Goal: Task Accomplishment & Management: Complete application form

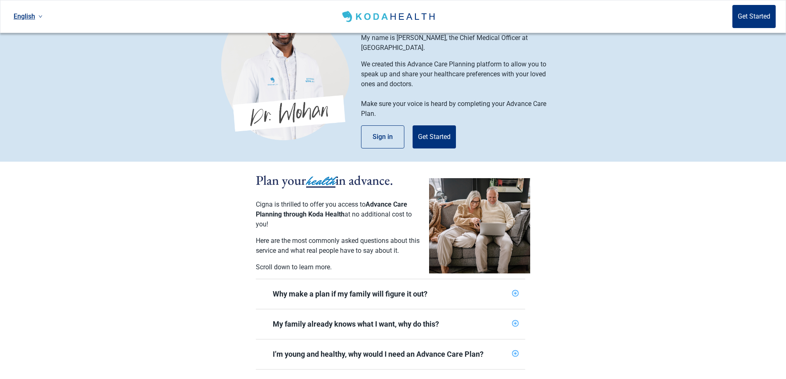
scroll to position [28, 0]
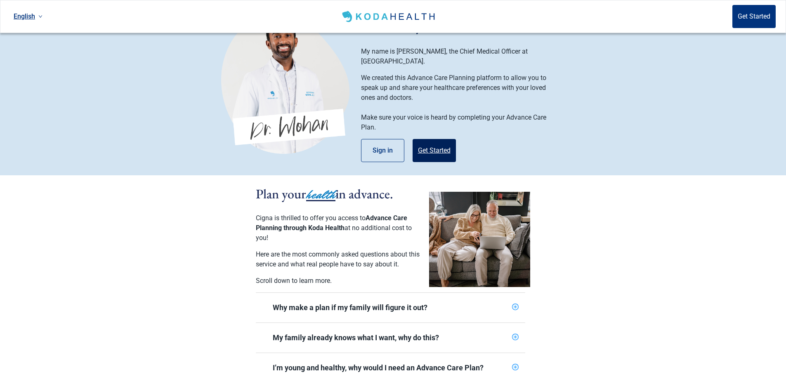
click at [438, 139] on button "Get Started" at bounding box center [434, 150] width 43 height 23
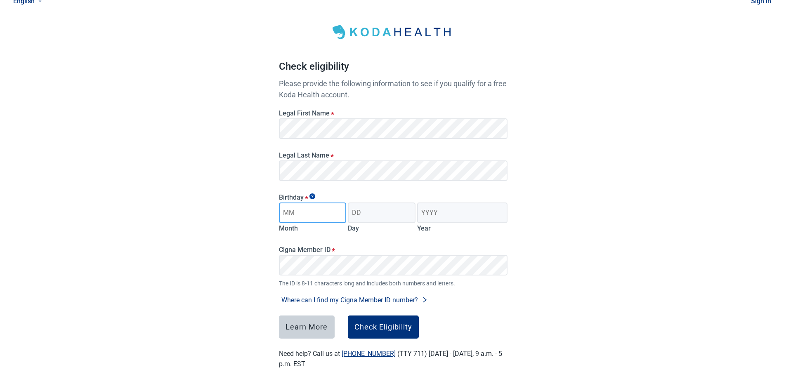
click at [325, 214] on input "Month" at bounding box center [313, 213] width 68 height 21
type input "02"
click at [372, 213] on input "Day" at bounding box center [382, 213] width 68 height 21
type input "21"
click at [436, 206] on input "Year" at bounding box center [462, 213] width 90 height 21
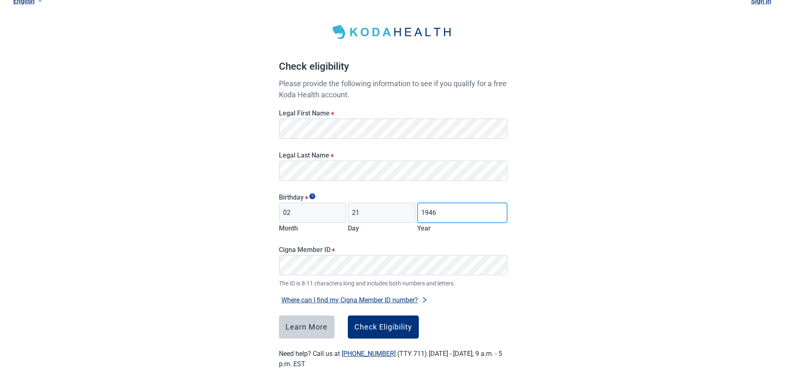
scroll to position [38, 0]
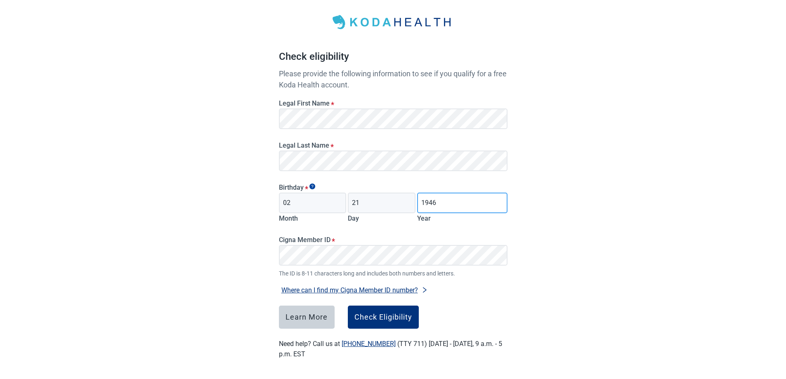
type input "1946"
click at [395, 318] on div "Check Eligibility" at bounding box center [384, 317] width 58 height 8
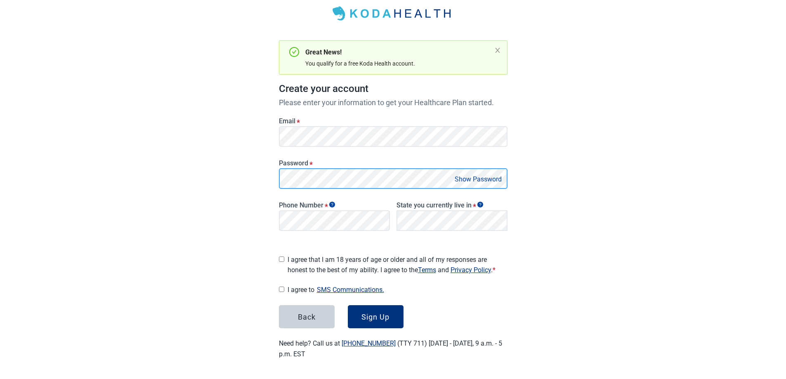
scroll to position [43, 0]
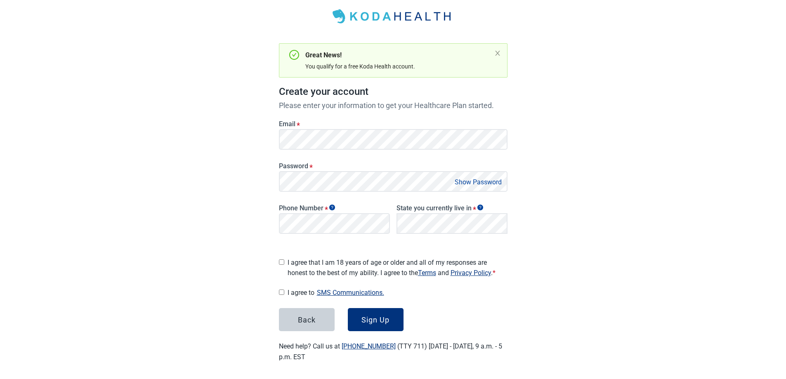
click at [499, 184] on button "Show Password" at bounding box center [478, 182] width 52 height 11
click at [499, 184] on button "Hide Password" at bounding box center [480, 182] width 49 height 11
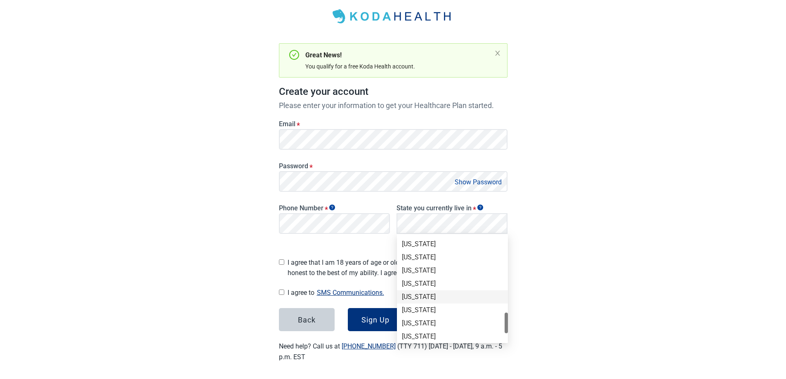
scroll to position [500, 0]
click at [422, 243] on div "[US_STATE]" at bounding box center [452, 244] width 101 height 9
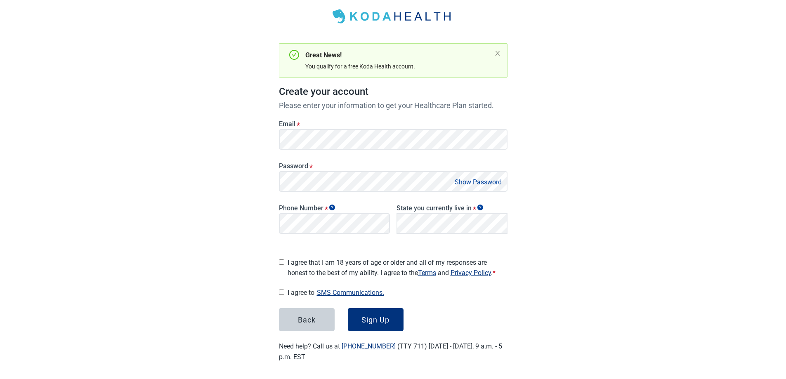
click at [283, 260] on input "I agree that I am 18 years of age or older and all of my responses are honest t…" at bounding box center [281, 262] width 5 height 5
checkbox input "true"
click at [376, 316] on div "Sign Up" at bounding box center [376, 320] width 28 height 8
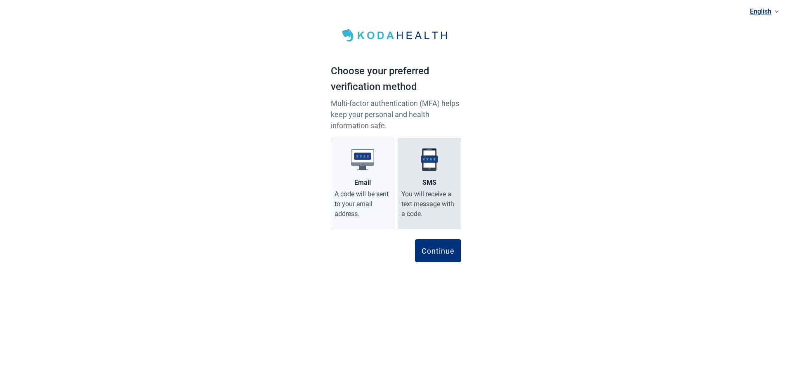
click at [451, 177] on label "SMS You will receive a text message with a code." at bounding box center [430, 184] width 64 height 92
click at [0, 0] on input "SMS You will receive a text message with a code." at bounding box center [0, 0] width 0 height 0
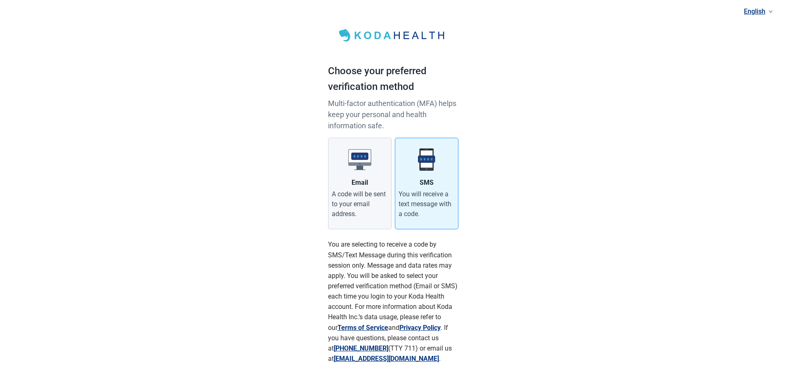
scroll to position [51, 0]
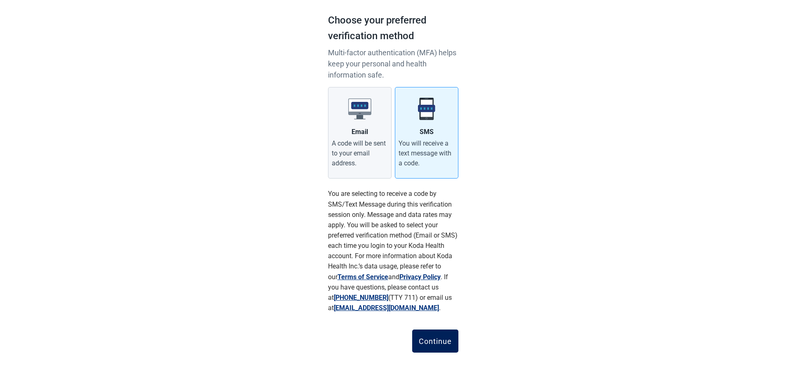
click at [447, 341] on div "Continue" at bounding box center [435, 341] width 33 height 8
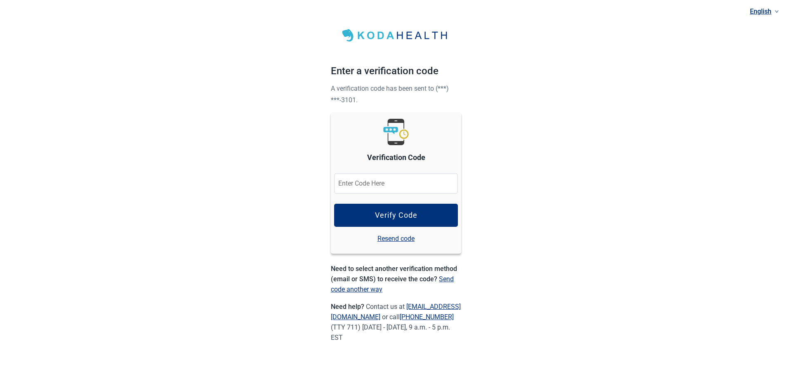
click at [432, 183] on input "Verification Code" at bounding box center [396, 183] width 124 height 21
type input "831774"
click at [406, 217] on div "Verify Code" at bounding box center [396, 215] width 43 height 8
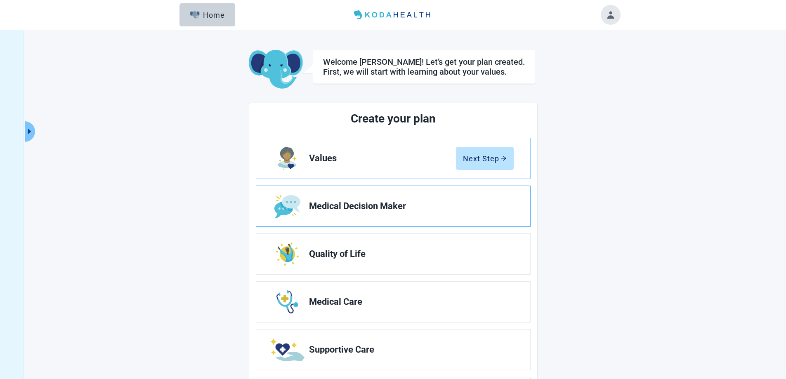
scroll to position [28, 0]
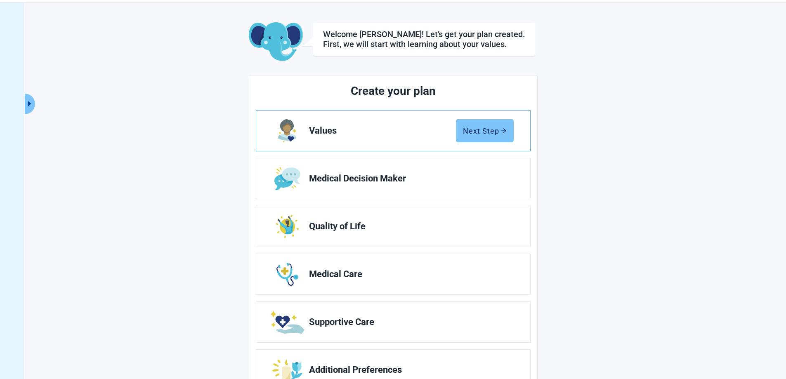
click at [502, 129] on icon "arrow-right" at bounding box center [504, 131] width 6 height 6
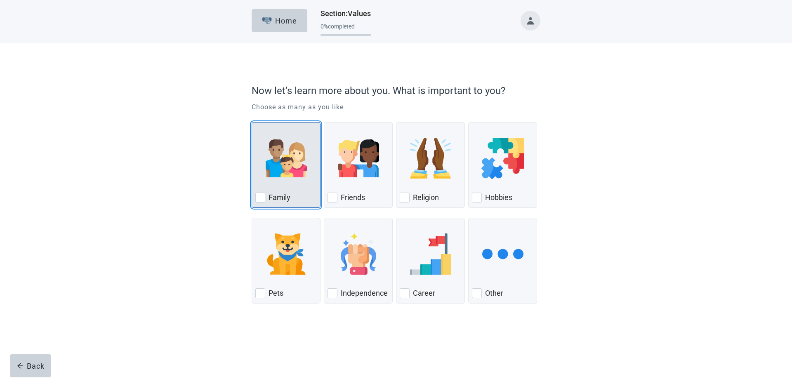
click at [260, 196] on div "Family, checkbox, not checked" at bounding box center [260, 198] width 10 height 10
click at [252, 123] on input "Family" at bounding box center [252, 122] width 0 height 0
checkbox input "true"
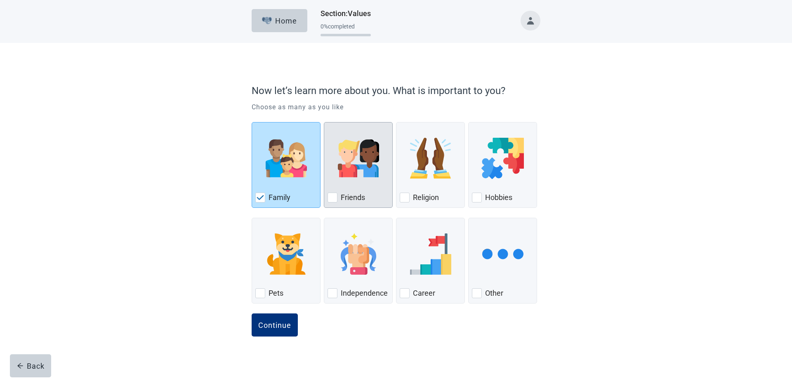
click at [332, 199] on div "Friends, checkbox, not checked" at bounding box center [333, 198] width 10 height 10
click at [324, 123] on input "Friends" at bounding box center [324, 122] width 0 height 0
checkbox input "true"
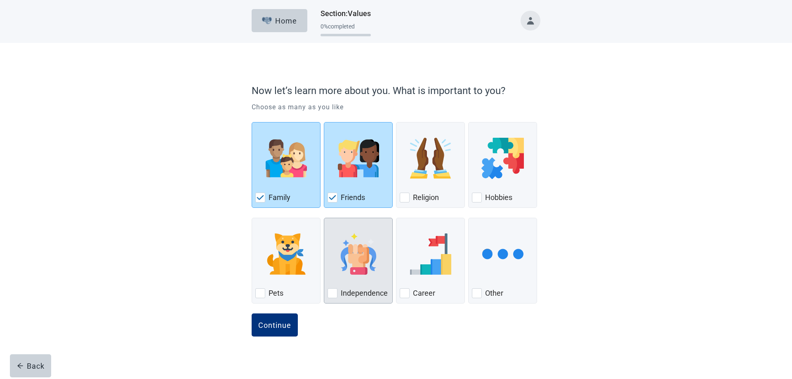
click at [333, 293] on div "Independence, checkbox, not checked" at bounding box center [333, 294] width 10 height 10
click at [324, 218] on input "Independence" at bounding box center [324, 218] width 0 height 0
checkbox input "true"
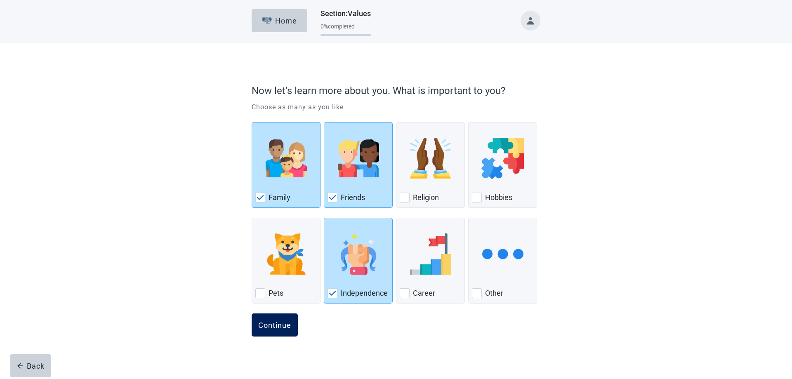
click at [287, 321] on div "Continue" at bounding box center [274, 325] width 33 height 8
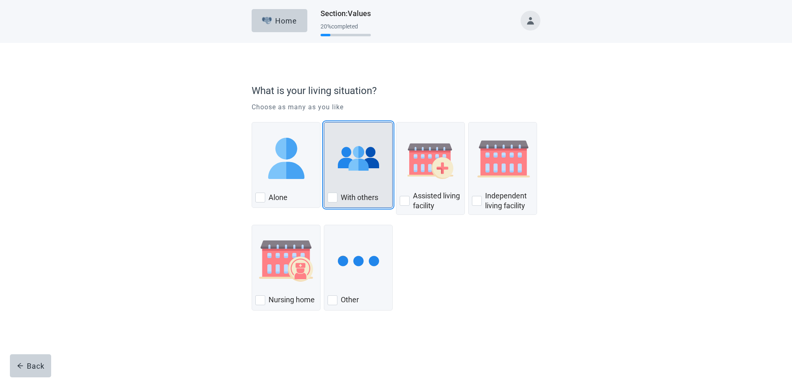
click at [333, 198] on div "With Others, checkbox, not checked" at bounding box center [333, 198] width 10 height 10
click at [324, 123] on input "With others" at bounding box center [324, 122] width 0 height 0
checkbox input "true"
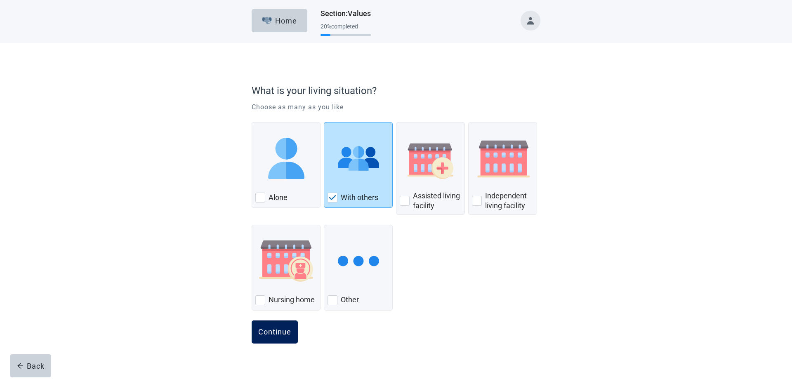
click at [270, 333] on div "Continue" at bounding box center [274, 332] width 33 height 8
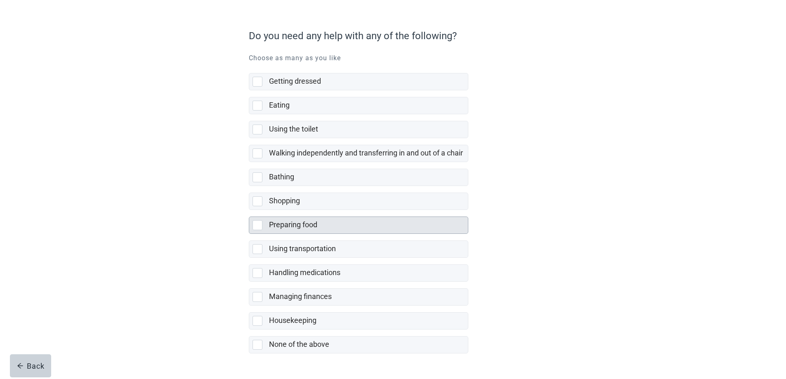
scroll to position [77, 0]
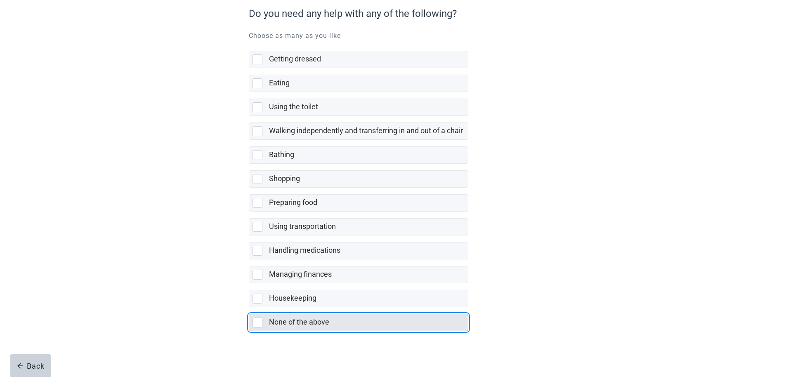
click at [259, 322] on div "None of the above, checkbox, not selected" at bounding box center [258, 323] width 10 height 10
click at [249, 308] on input "None of the above" at bounding box center [249, 307] width 0 height 0
checkbox input "true"
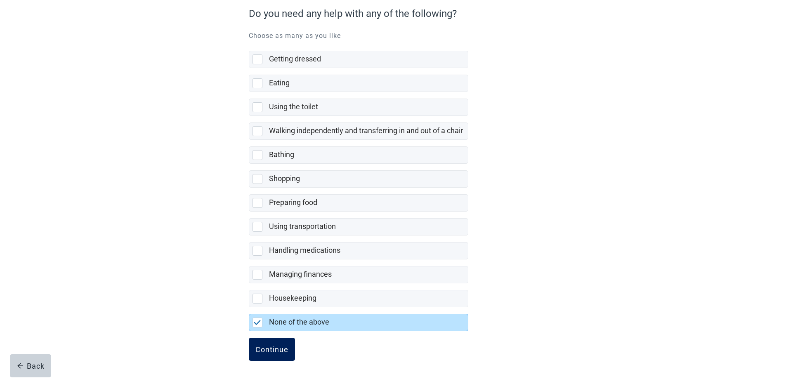
click at [262, 348] on div "Continue" at bounding box center [271, 349] width 33 height 8
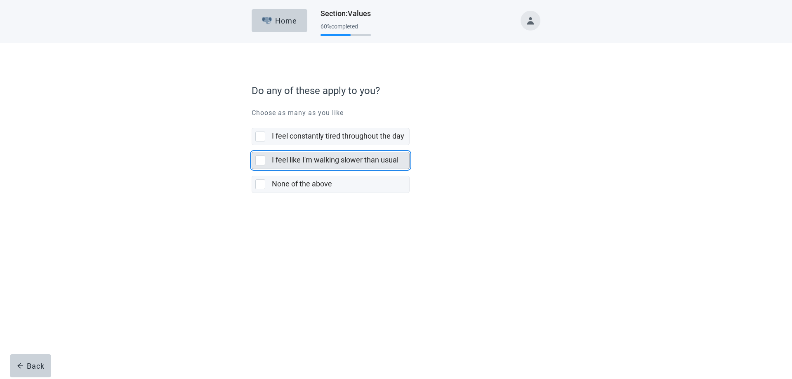
click at [259, 157] on div "I feel like I'm walking slower than usual, checkbox, not selected" at bounding box center [260, 161] width 10 height 10
click at [252, 146] on input "I feel like I'm walking slower than usual" at bounding box center [252, 145] width 0 height 0
checkbox input "true"
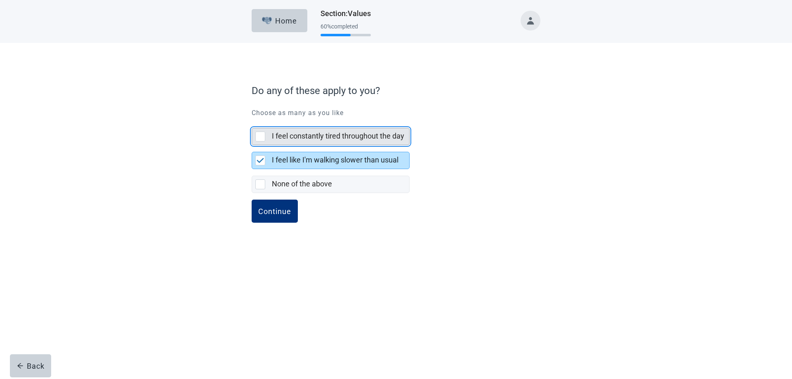
click at [261, 137] on div "I feel constantly tired throughout the day, checkbox, not selected" at bounding box center [260, 137] width 10 height 10
click at [252, 122] on input "I feel constantly tired throughout the day" at bounding box center [252, 121] width 0 height 0
checkbox input "true"
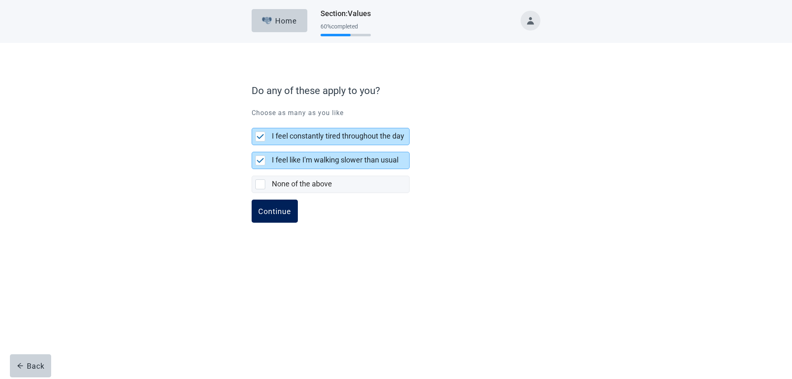
click at [272, 208] on div "Continue" at bounding box center [274, 211] width 33 height 8
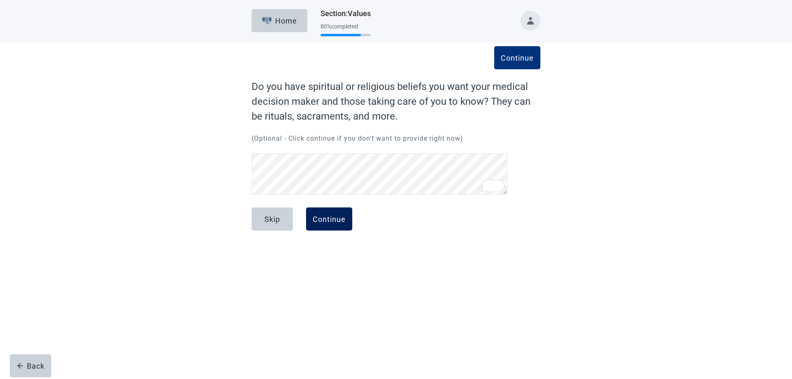
click at [337, 214] on button "Continue" at bounding box center [329, 219] width 46 height 23
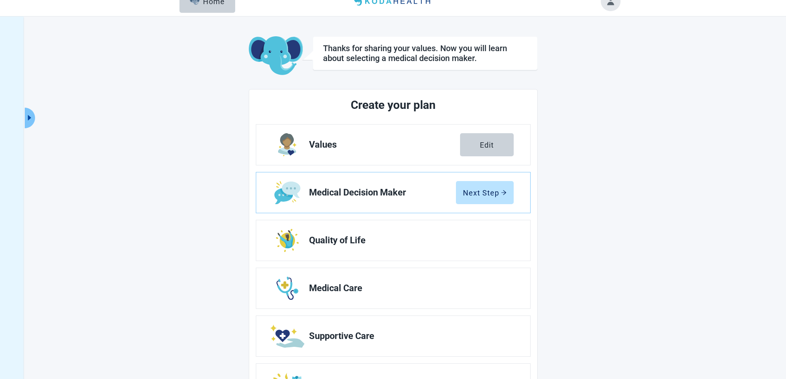
scroll to position [28, 0]
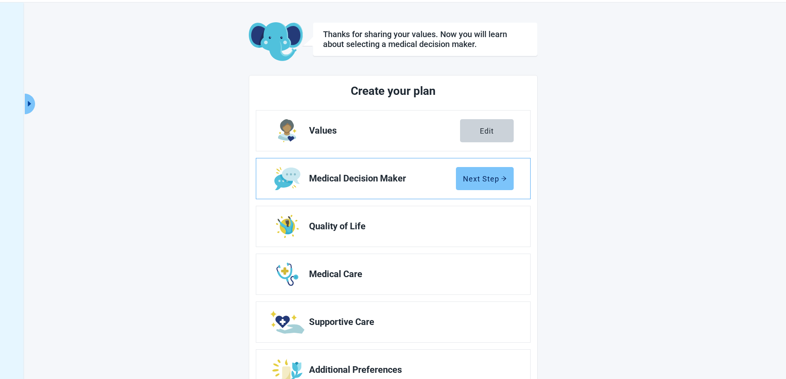
click at [482, 175] on div "Next Step" at bounding box center [485, 179] width 44 height 8
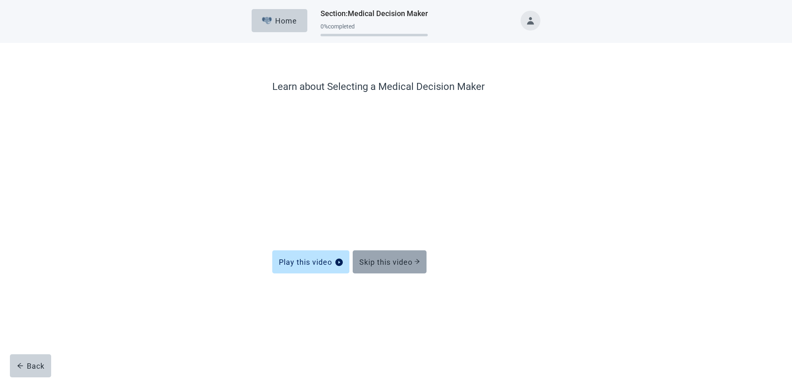
click at [402, 262] on div "Skip this video" at bounding box center [389, 262] width 61 height 8
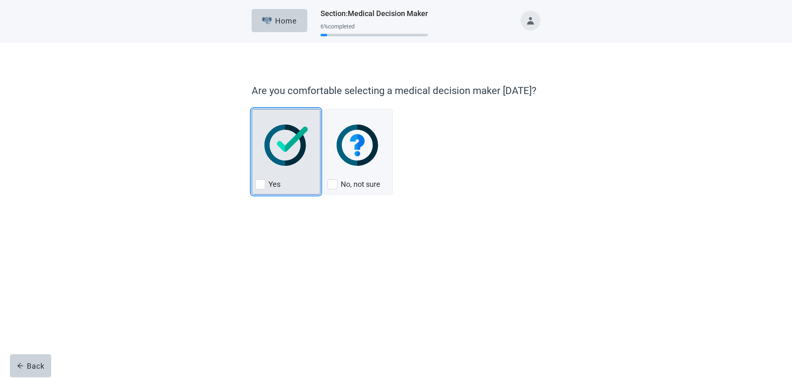
click at [259, 183] on div "Yes, checkbox, not checked" at bounding box center [260, 185] width 10 height 10
click at [252, 109] on input "Yes" at bounding box center [252, 109] width 0 height 0
checkbox input "true"
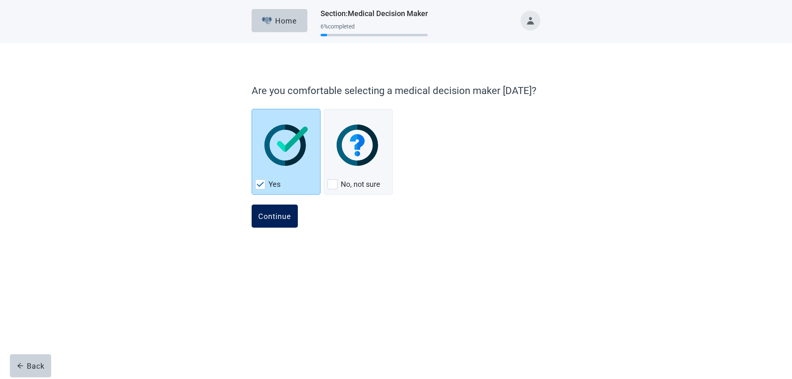
click at [286, 211] on button "Continue" at bounding box center [275, 216] width 46 height 23
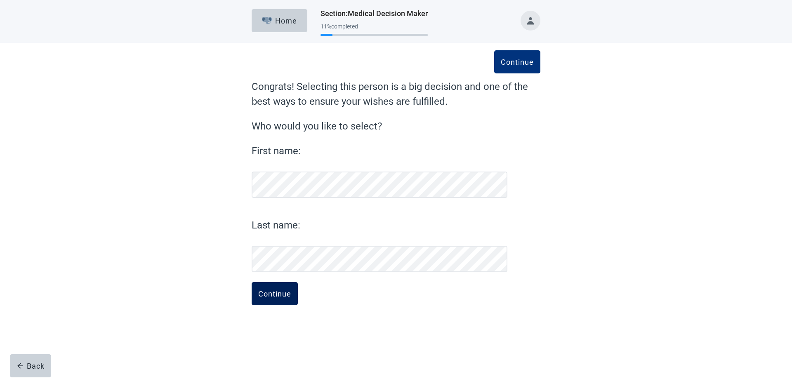
click at [281, 291] on div "Continue" at bounding box center [274, 294] width 33 height 8
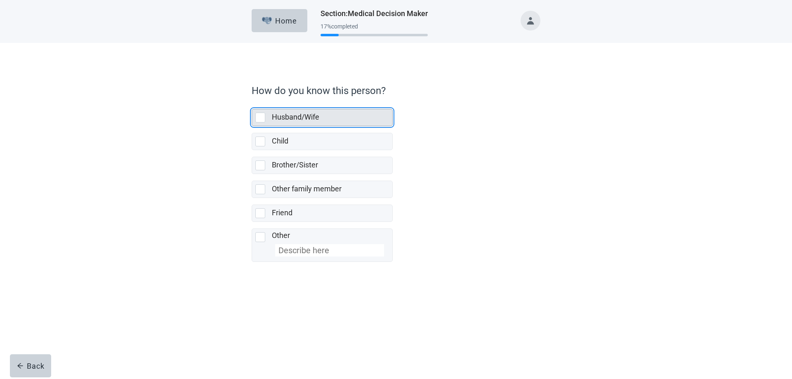
click at [259, 118] on div "Husband/Wife, checkbox, not selected" at bounding box center [260, 118] width 10 height 10
click at [252, 103] on input "Husband/Wife" at bounding box center [252, 102] width 0 height 0
checkbox input "true"
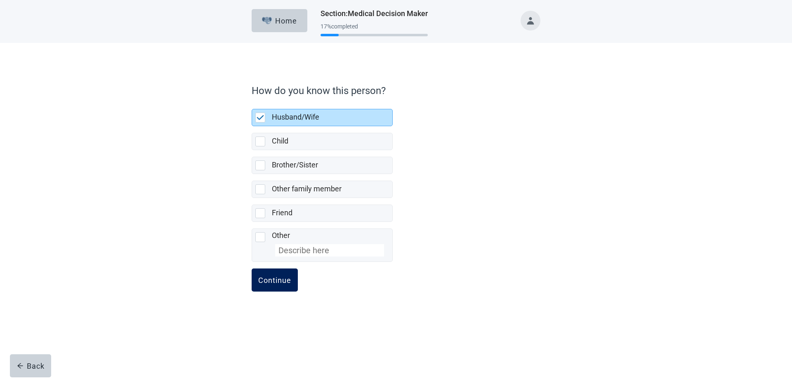
click at [278, 278] on div "Continue" at bounding box center [274, 280] width 33 height 8
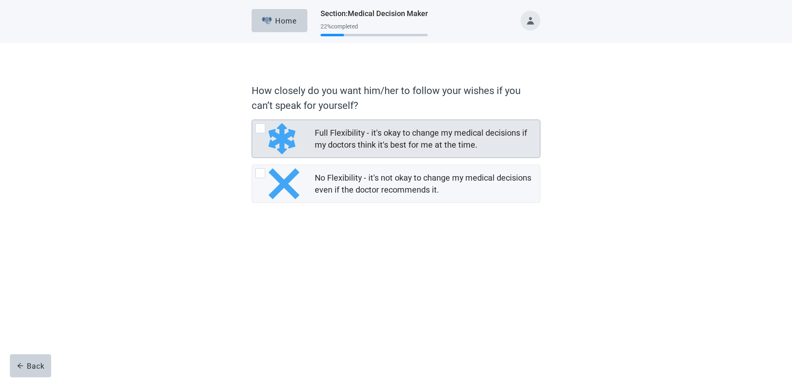
click at [260, 126] on div "Full Flexibility - it's okay to change my medical decisions if my doctors think…" at bounding box center [260, 128] width 10 height 10
click at [252, 120] on input "Full Flexibility - it's okay to change my medical decisions if my doctors think…" at bounding box center [252, 120] width 0 height 0
radio input "true"
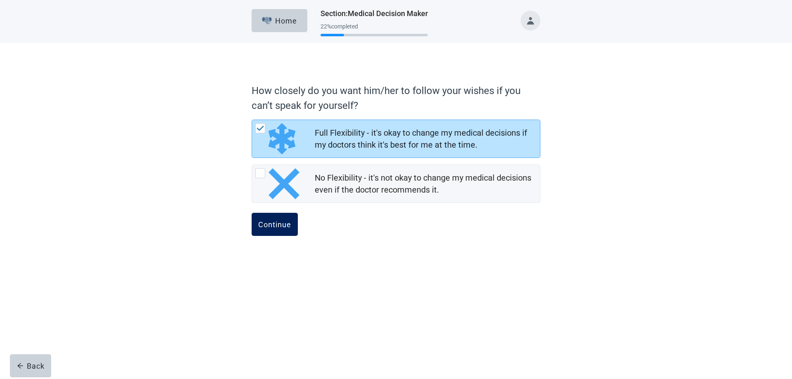
click at [273, 223] on div "Continue" at bounding box center [274, 224] width 33 height 8
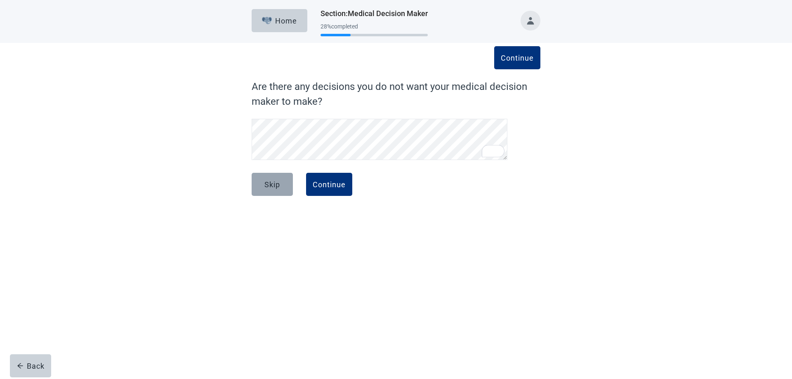
click at [282, 186] on button "Skip" at bounding box center [272, 184] width 41 height 23
click at [329, 183] on div "Continue" at bounding box center [329, 184] width 33 height 8
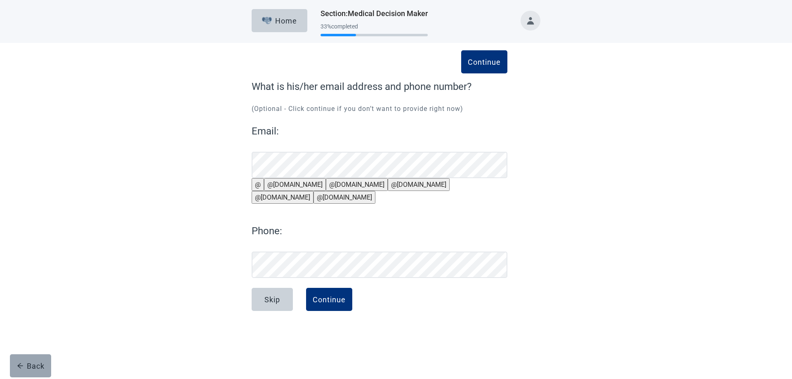
click at [37, 364] on div "Back" at bounding box center [31, 366] width 28 height 8
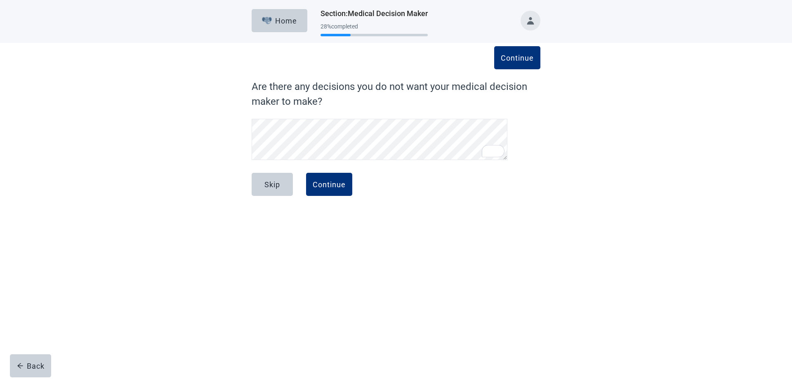
click at [37, 364] on div "Back" at bounding box center [31, 366] width 28 height 8
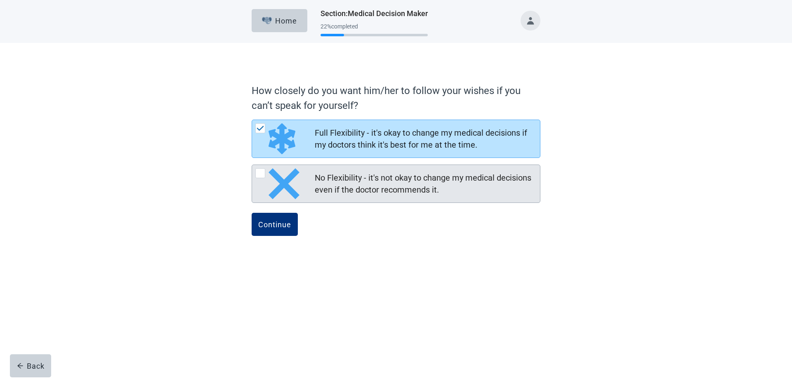
click at [263, 174] on div "No Flexibility - it's not okay to change my medical decisions even if the docto…" at bounding box center [260, 173] width 10 height 10
click at [252, 165] on input "No Flexibility - it's not okay to change my medical decisions even if the docto…" at bounding box center [252, 165] width 0 height 0
radio input "true"
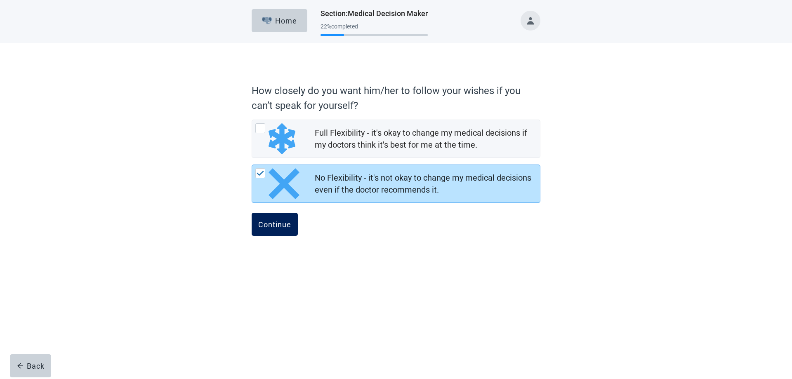
click at [277, 225] on div "Continue" at bounding box center [274, 224] width 33 height 8
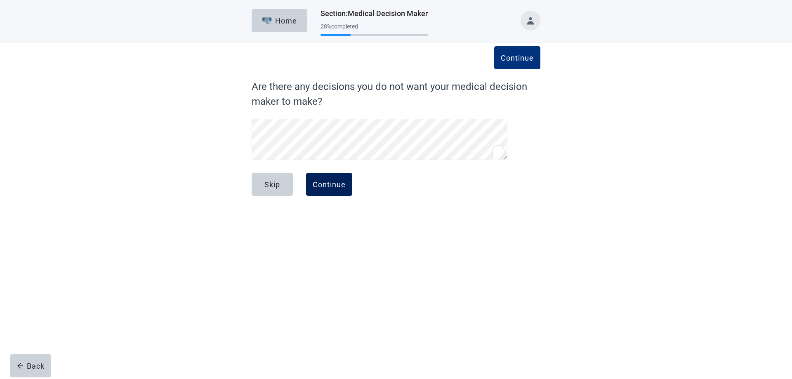
click at [328, 184] on div "Continue" at bounding box center [329, 184] width 33 height 8
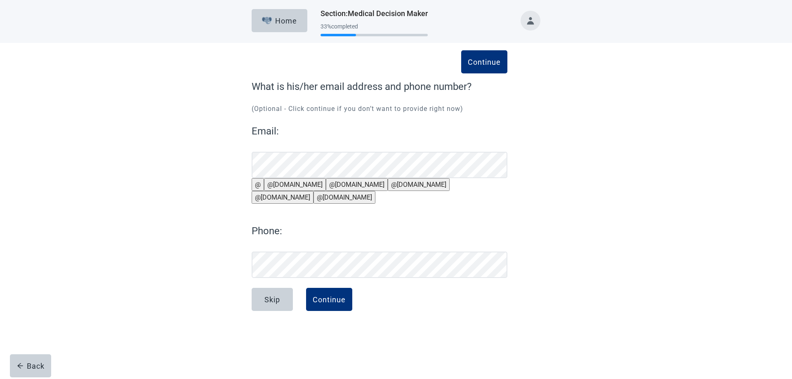
click at [304, 191] on button "@[DOMAIN_NAME]" at bounding box center [295, 184] width 62 height 13
click at [329, 304] on div "Continue" at bounding box center [329, 300] width 33 height 8
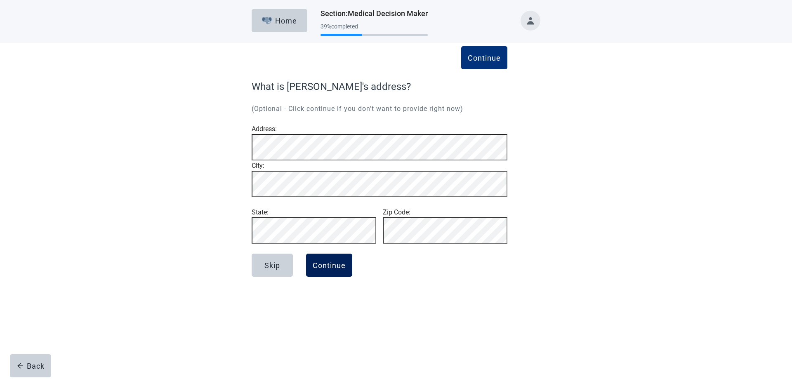
click at [331, 270] on div "Continue" at bounding box center [329, 265] width 33 height 8
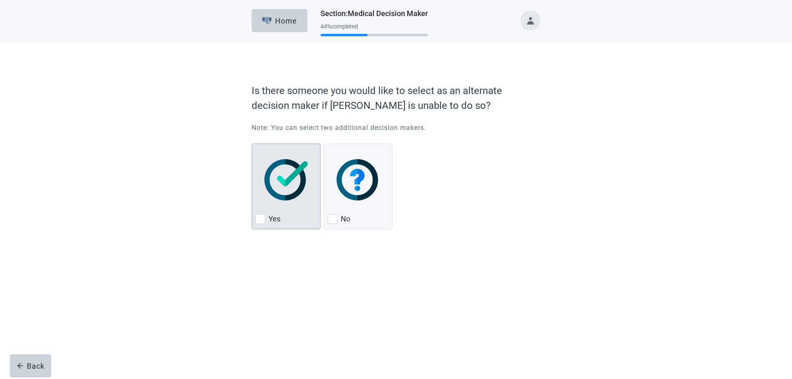
click at [263, 218] on div "Yes, checkbox, not checked" at bounding box center [260, 219] width 10 height 10
click at [252, 144] on input "Yes" at bounding box center [252, 144] width 0 height 0
checkbox input "true"
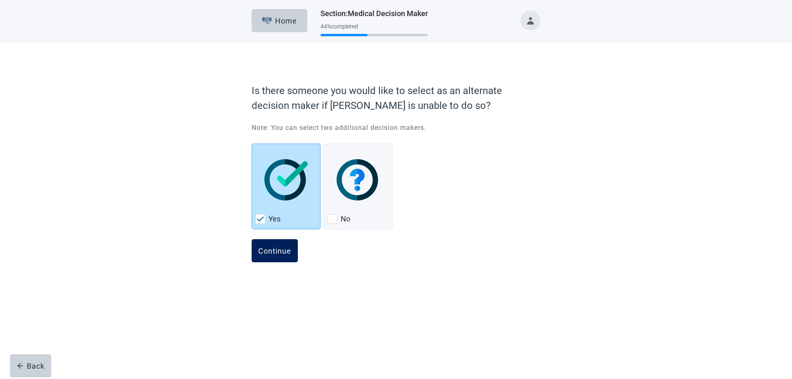
click at [292, 249] on button "Continue" at bounding box center [275, 250] width 46 height 23
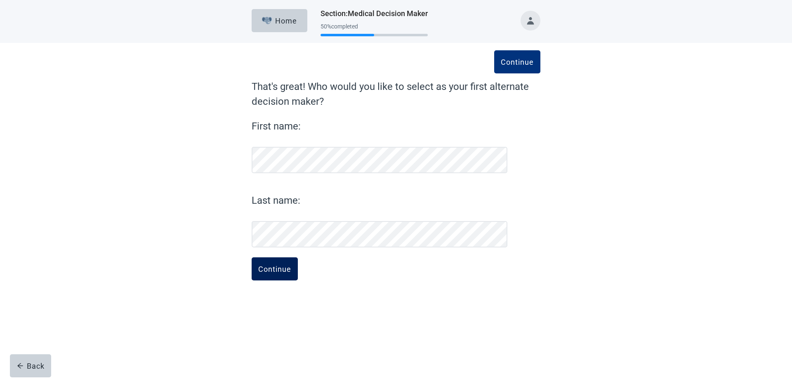
click at [291, 269] on div "Continue" at bounding box center [274, 269] width 33 height 8
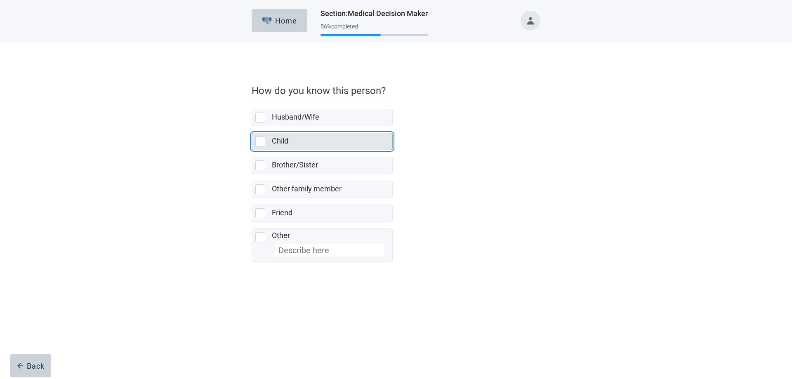
drag, startPoint x: 258, startPoint y: 142, endPoint x: 352, endPoint y: 144, distance: 93.7
click at [259, 142] on div "Child, checkbox, not selected" at bounding box center [260, 142] width 10 height 10
click at [252, 127] on input "Child" at bounding box center [252, 126] width 0 height 0
checkbox input "true"
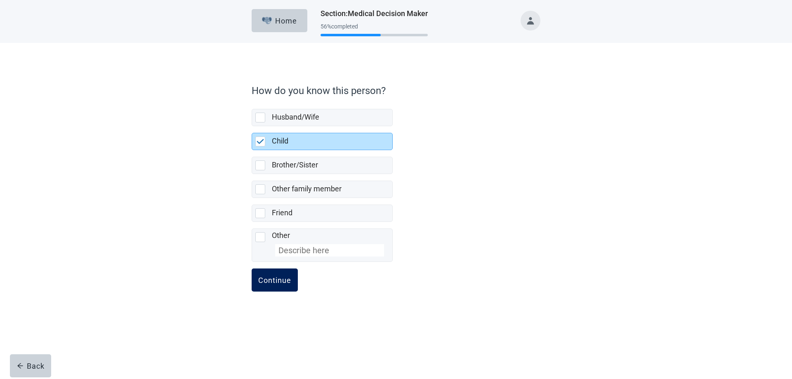
click at [284, 281] on div "Continue" at bounding box center [274, 280] width 33 height 8
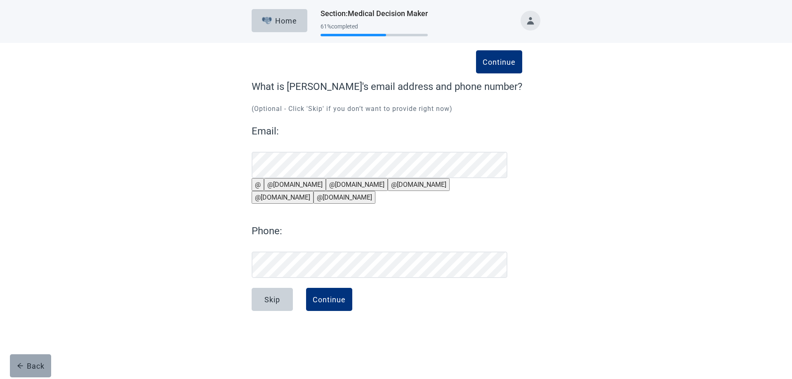
click at [37, 365] on div "Back" at bounding box center [31, 366] width 28 height 8
click at [38, 363] on div "Back" at bounding box center [31, 366] width 28 height 8
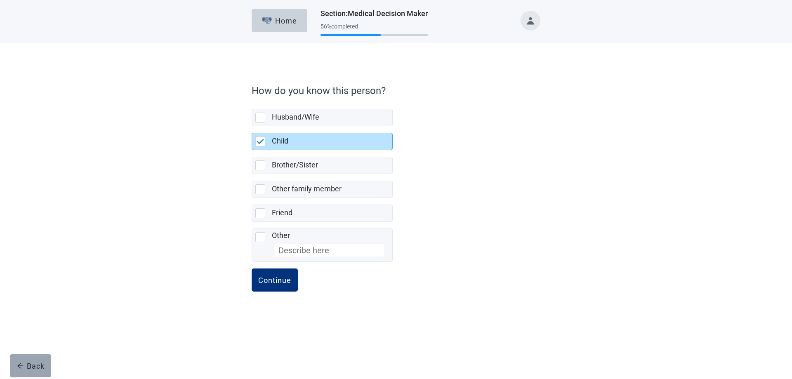
click at [43, 359] on button "Back" at bounding box center [30, 366] width 41 height 23
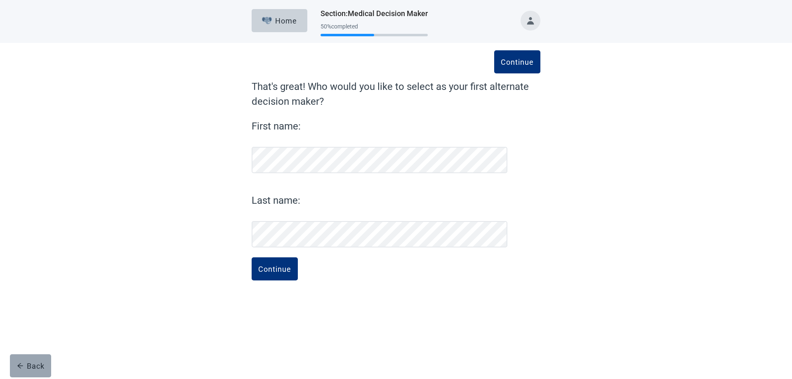
click at [44, 359] on button "Back" at bounding box center [30, 366] width 41 height 23
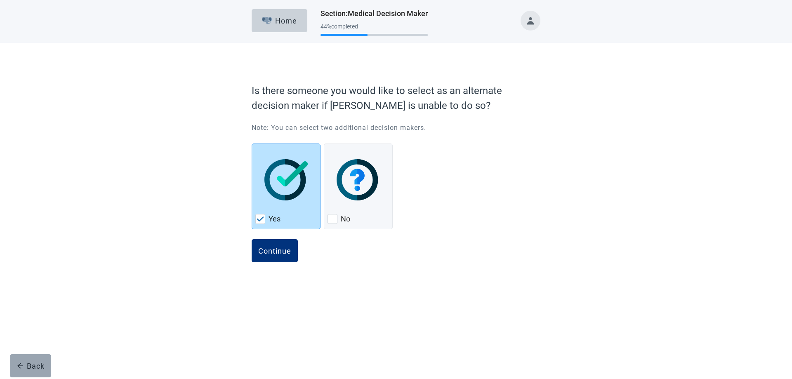
click at [39, 362] on div "Back" at bounding box center [31, 366] width 28 height 8
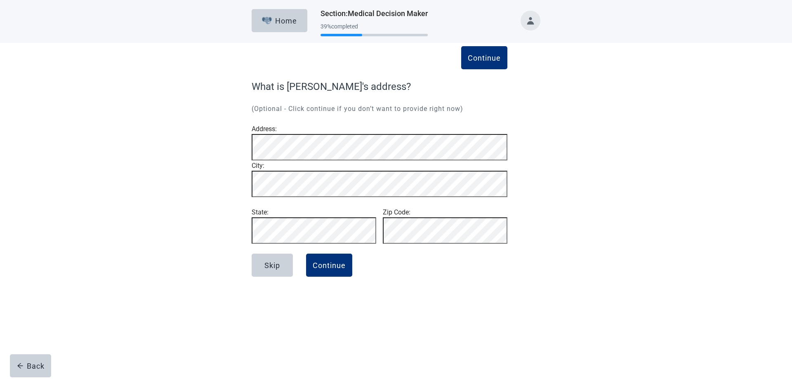
click at [39, 362] on div "Back" at bounding box center [31, 366] width 28 height 8
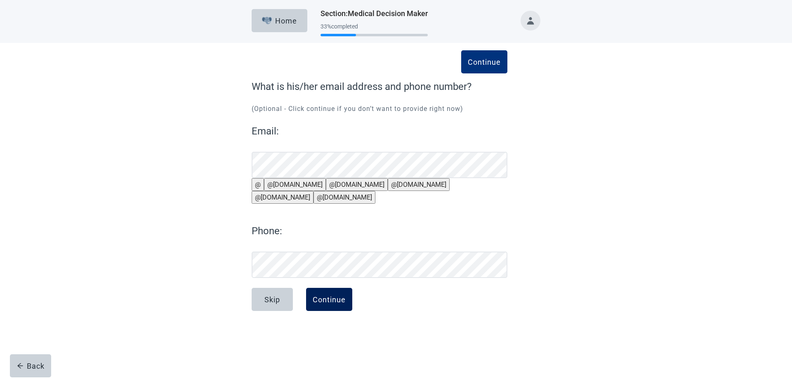
click at [342, 304] on div "Continue" at bounding box center [329, 300] width 33 height 8
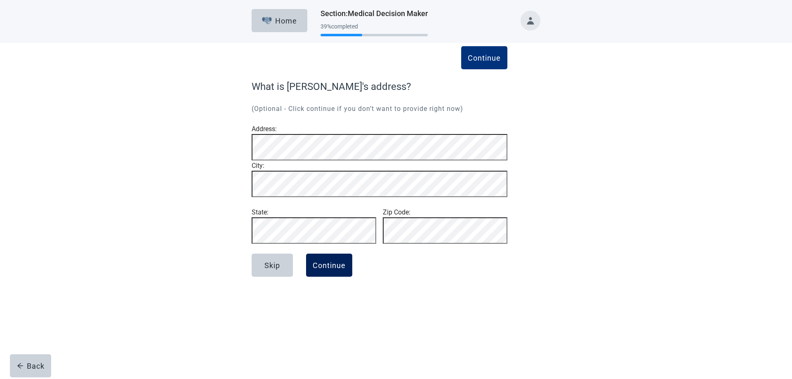
click at [338, 295] on div "Skip Continue" at bounding box center [380, 274] width 256 height 41
click at [338, 277] on button "Continue" at bounding box center [329, 265] width 46 height 23
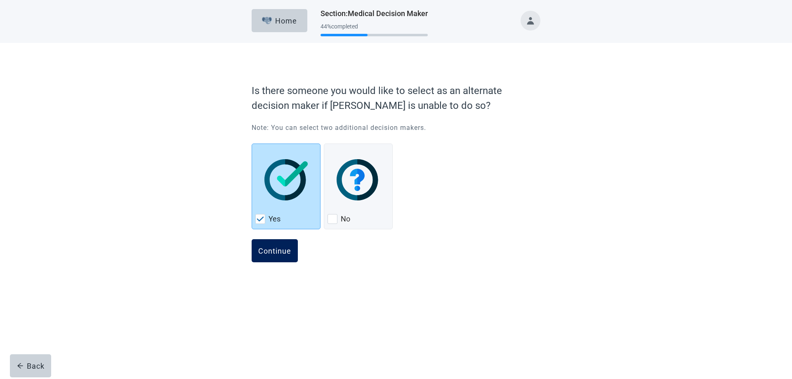
click at [276, 245] on button "Continue" at bounding box center [275, 250] width 46 height 23
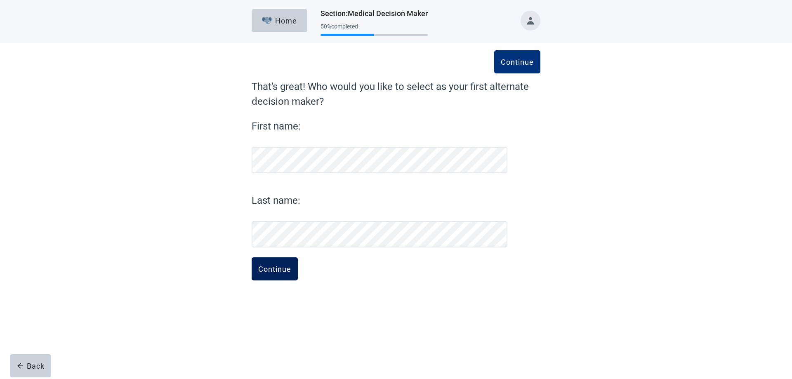
click at [275, 267] on div "Continue" at bounding box center [274, 269] width 33 height 8
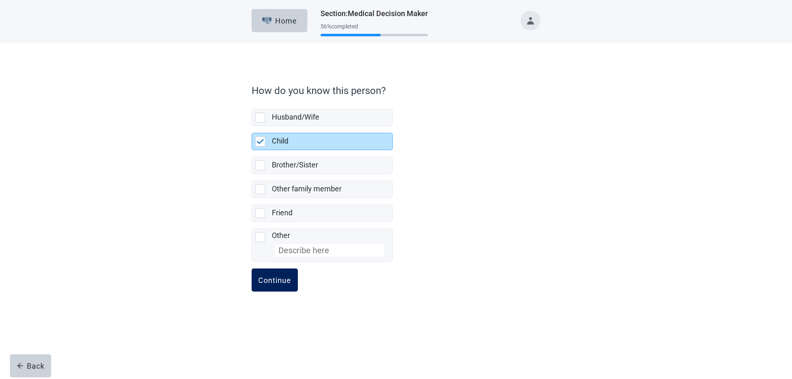
click at [285, 277] on div "Continue" at bounding box center [274, 280] width 33 height 8
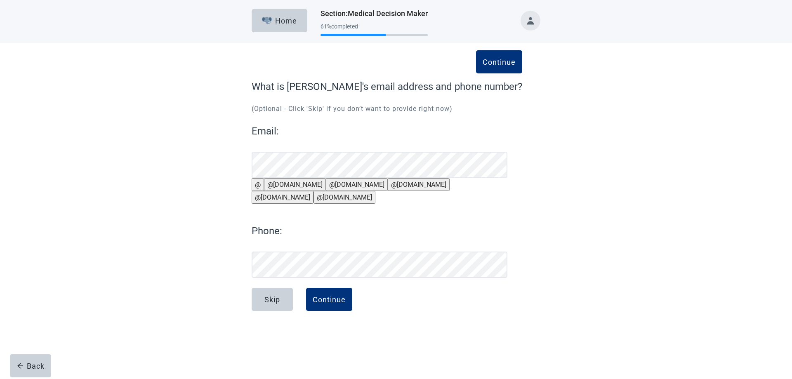
click at [299, 191] on button "@[DOMAIN_NAME]" at bounding box center [295, 184] width 62 height 13
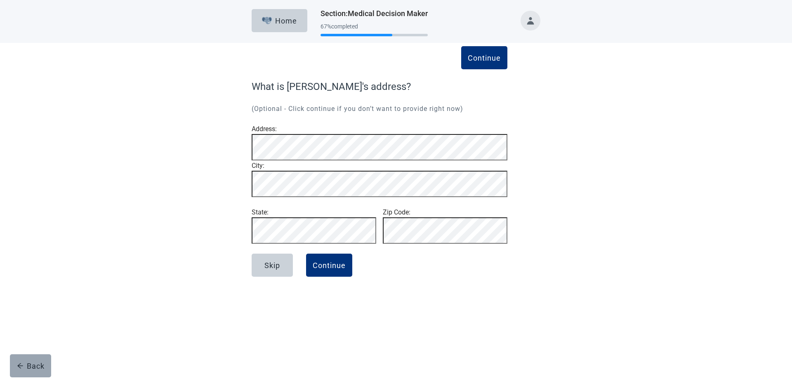
click at [33, 362] on div "Back" at bounding box center [31, 366] width 28 height 8
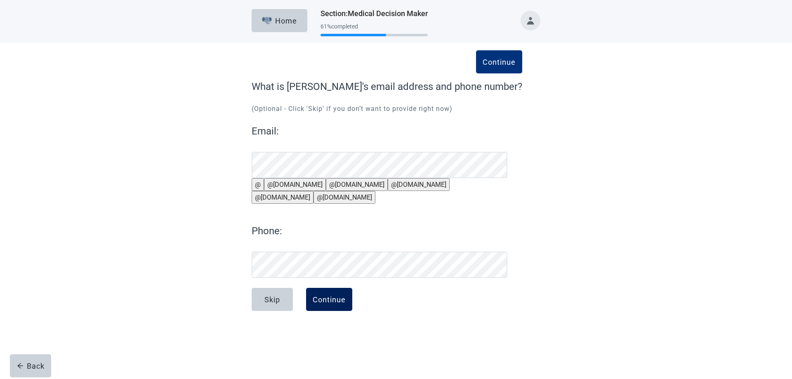
click at [340, 304] on div "Continue" at bounding box center [329, 300] width 33 height 8
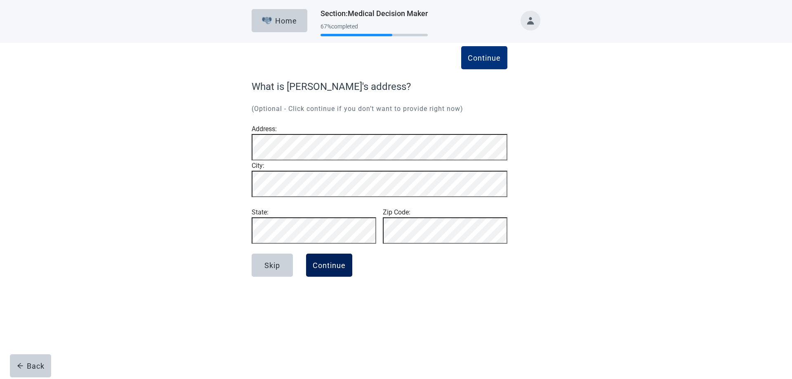
click at [332, 270] on div "Continue" at bounding box center [329, 265] width 33 height 8
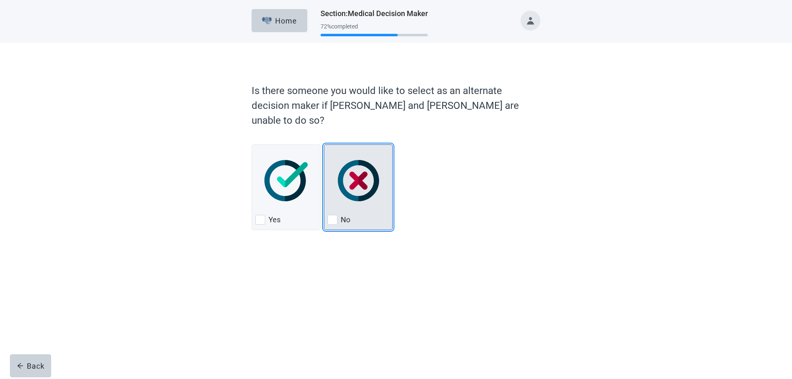
click at [332, 215] on div "No, checkbox, not checked" at bounding box center [333, 220] width 10 height 10
click at [324, 145] on input "No" at bounding box center [324, 144] width 0 height 0
checkbox input "true"
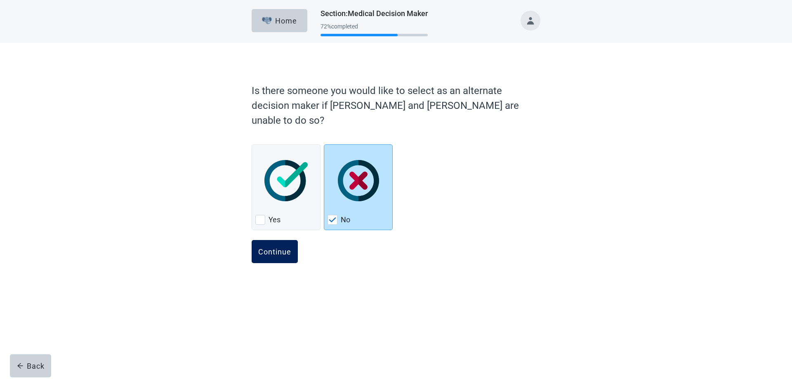
click at [278, 248] on div "Continue" at bounding box center [274, 252] width 33 height 8
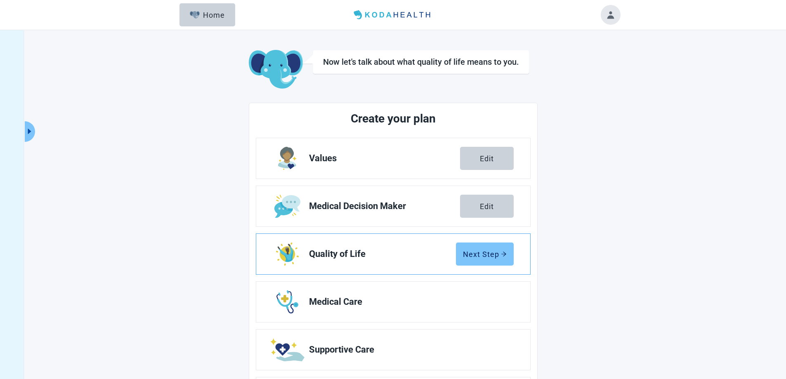
click at [477, 250] on div "Next Step" at bounding box center [485, 254] width 44 height 8
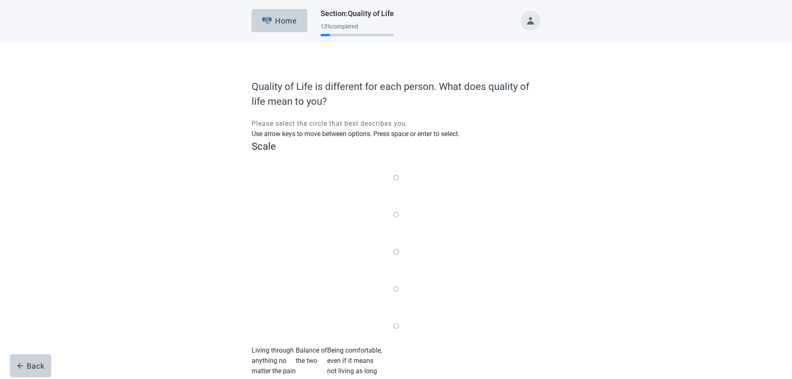
click at [397, 247] on label "Main content" at bounding box center [396, 252] width 5 height 10
click at [397, 249] on input "Quality of life scale: 50 out of 100. Balance of the two" at bounding box center [396, 251] width 5 height 5
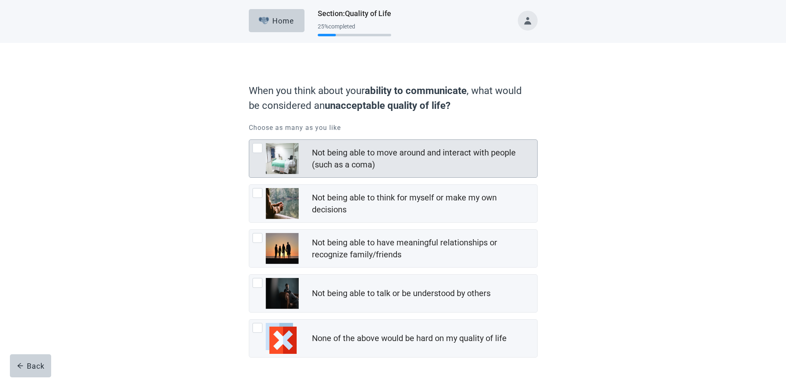
click at [261, 147] on div "Not being able to move around and interact with people (such as a coma), checkb…" at bounding box center [258, 148] width 10 height 10
click at [249, 140] on input "Not being able to move around and interact with people (such as a coma)" at bounding box center [249, 140] width 0 height 0
checkbox input "true"
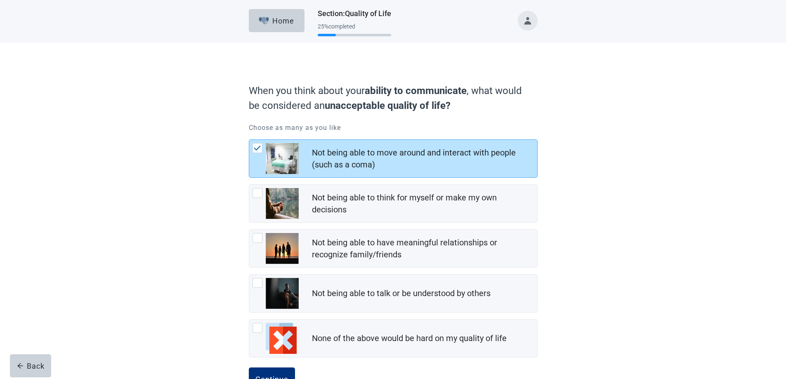
scroll to position [28, 0]
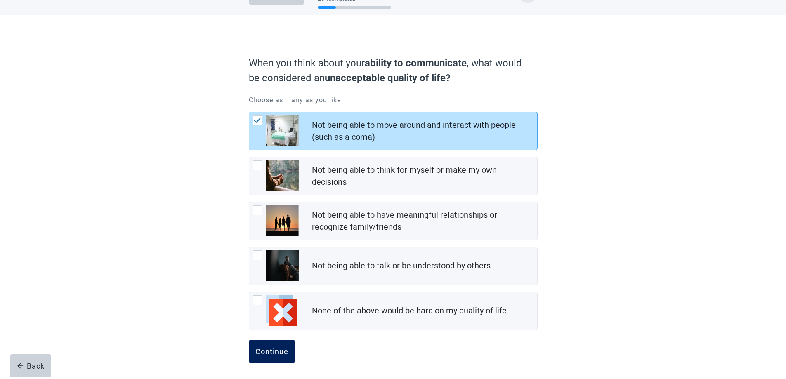
click at [284, 349] on div "Continue" at bounding box center [271, 352] width 33 height 8
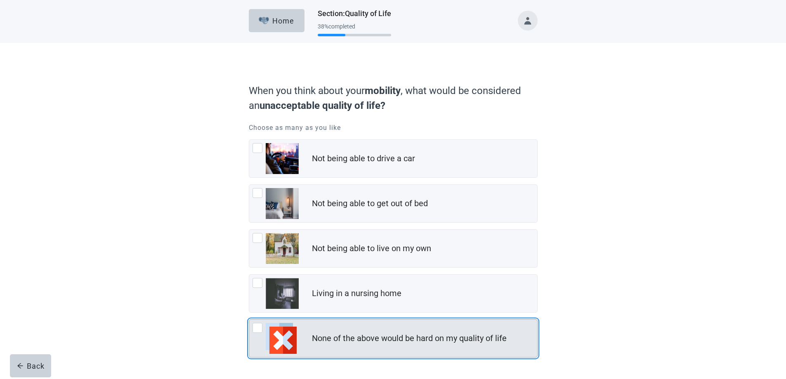
click at [260, 325] on div "None of the above would be hard on my quality of life, checkbox, not checked" at bounding box center [258, 328] width 10 height 10
click at [249, 320] on input "None of the above would be hard on my quality of life" at bounding box center [249, 319] width 0 height 0
checkbox input "true"
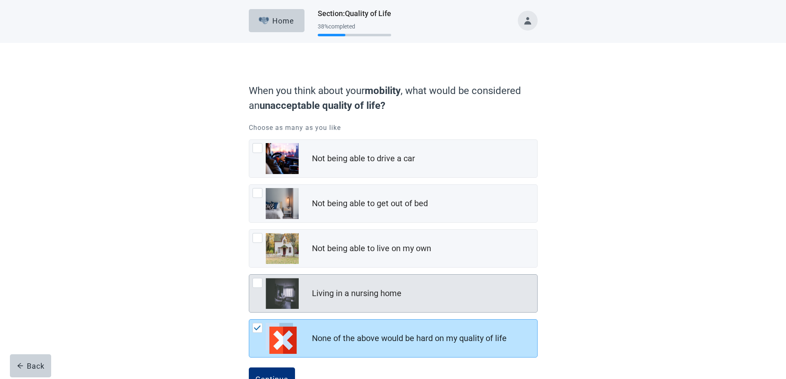
scroll to position [30, 0]
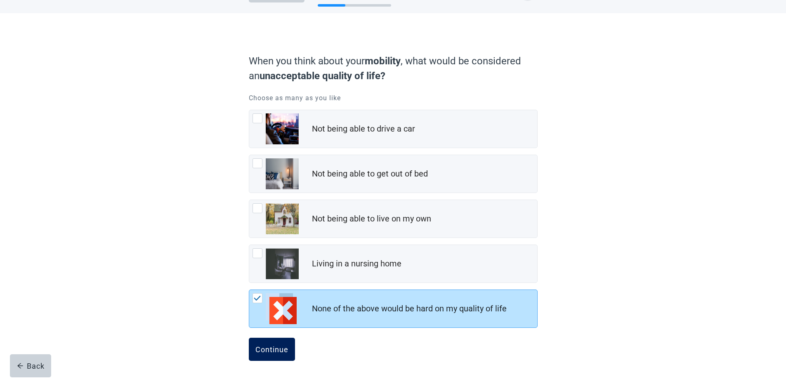
click at [278, 349] on div "Continue" at bounding box center [271, 349] width 33 height 8
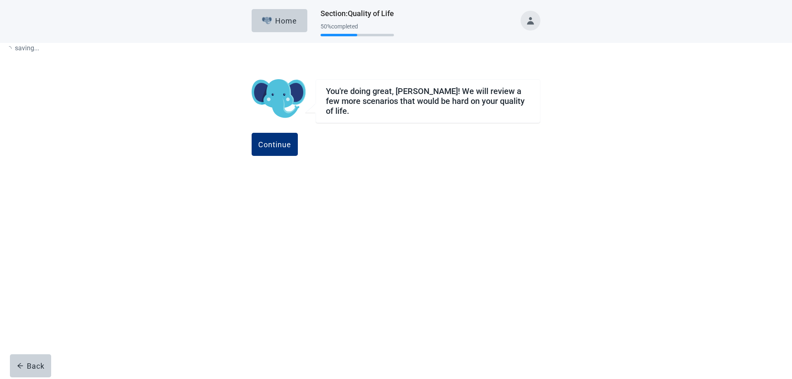
click at [298, 135] on button "Continue" at bounding box center [275, 144] width 46 height 23
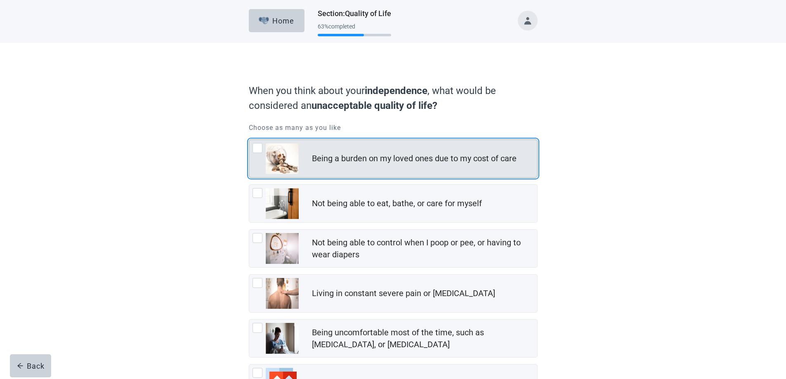
click at [261, 150] on div "Being a burden on my loved ones due to my cost of care, checkbox, not checked" at bounding box center [258, 148] width 10 height 10
click at [249, 140] on input "Being a burden on my loved ones due to my cost of care" at bounding box center [249, 140] width 0 height 0
checkbox input "true"
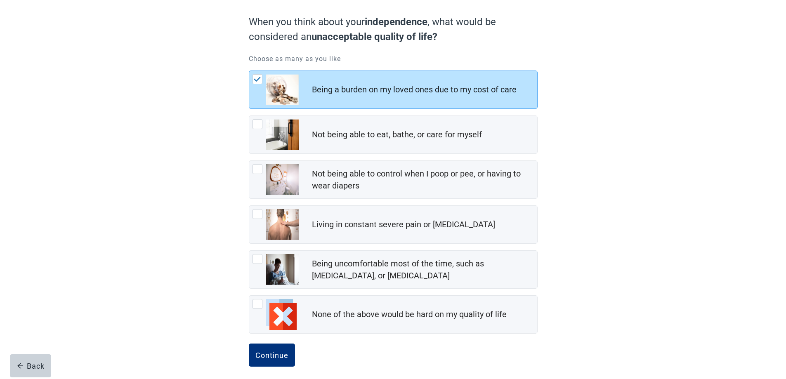
scroll to position [75, 0]
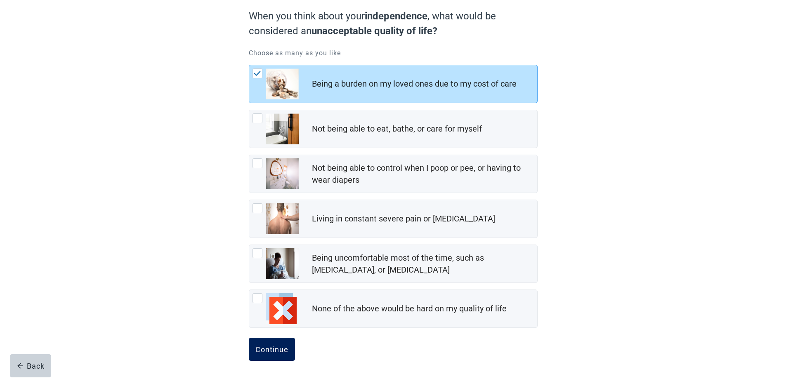
click at [286, 345] on button "Continue" at bounding box center [272, 349] width 46 height 23
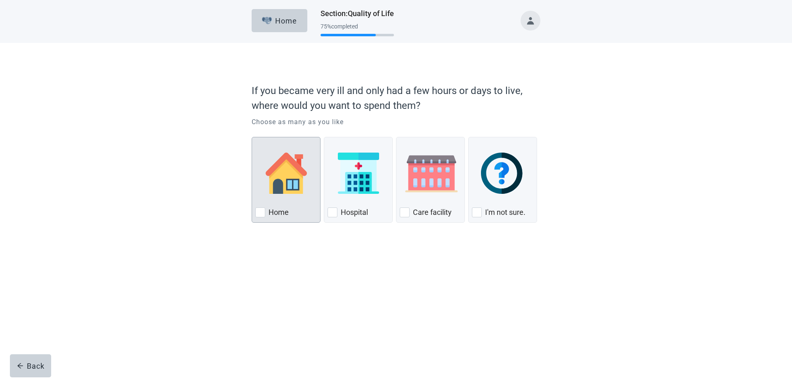
click at [259, 210] on div "Home, checkbox, not checked" at bounding box center [260, 213] width 10 height 10
click at [252, 137] on input "Home" at bounding box center [252, 137] width 0 height 0
checkbox input "true"
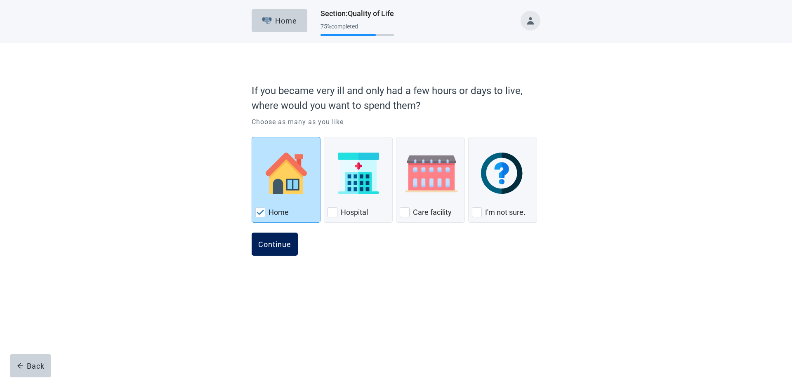
click at [265, 241] on div "Continue" at bounding box center [274, 244] width 33 height 8
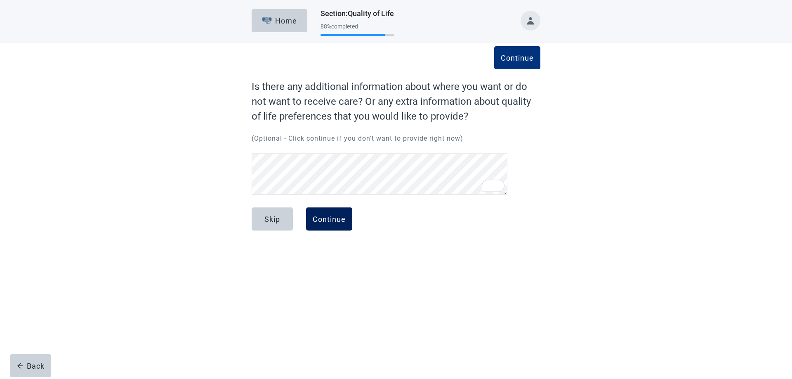
click at [335, 220] on div "Continue" at bounding box center [329, 219] width 33 height 8
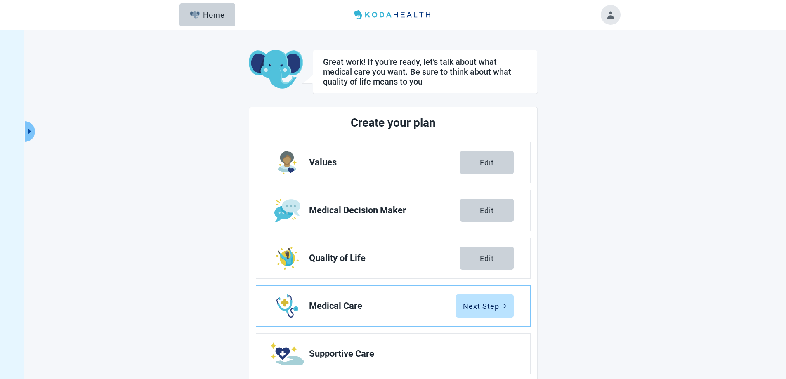
scroll to position [64, 0]
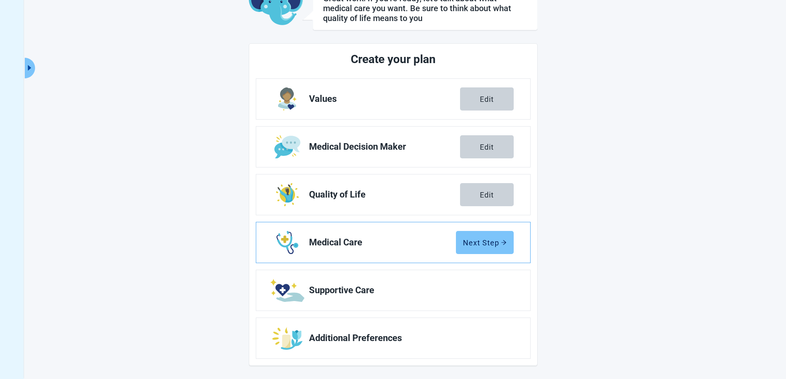
click at [487, 240] on div "Next Step" at bounding box center [485, 243] width 44 height 8
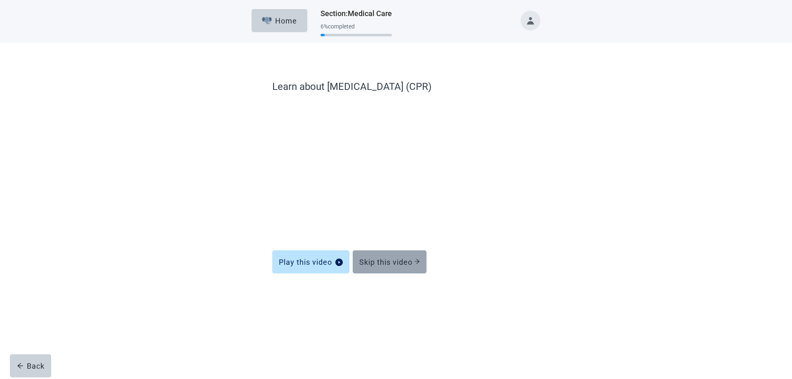
click at [397, 259] on div "Skip this video" at bounding box center [389, 262] width 61 height 8
click at [532, 22] on button "Toggle account menu" at bounding box center [531, 21] width 20 height 20
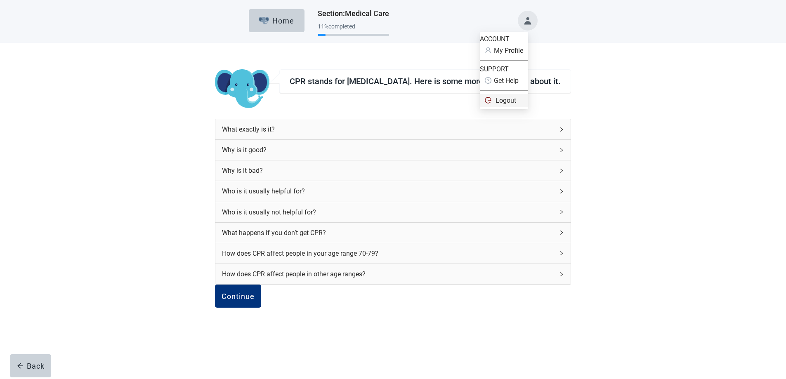
click at [512, 104] on span "Logout" at bounding box center [506, 101] width 21 height 8
